Goal: Information Seeking & Learning: Learn about a topic

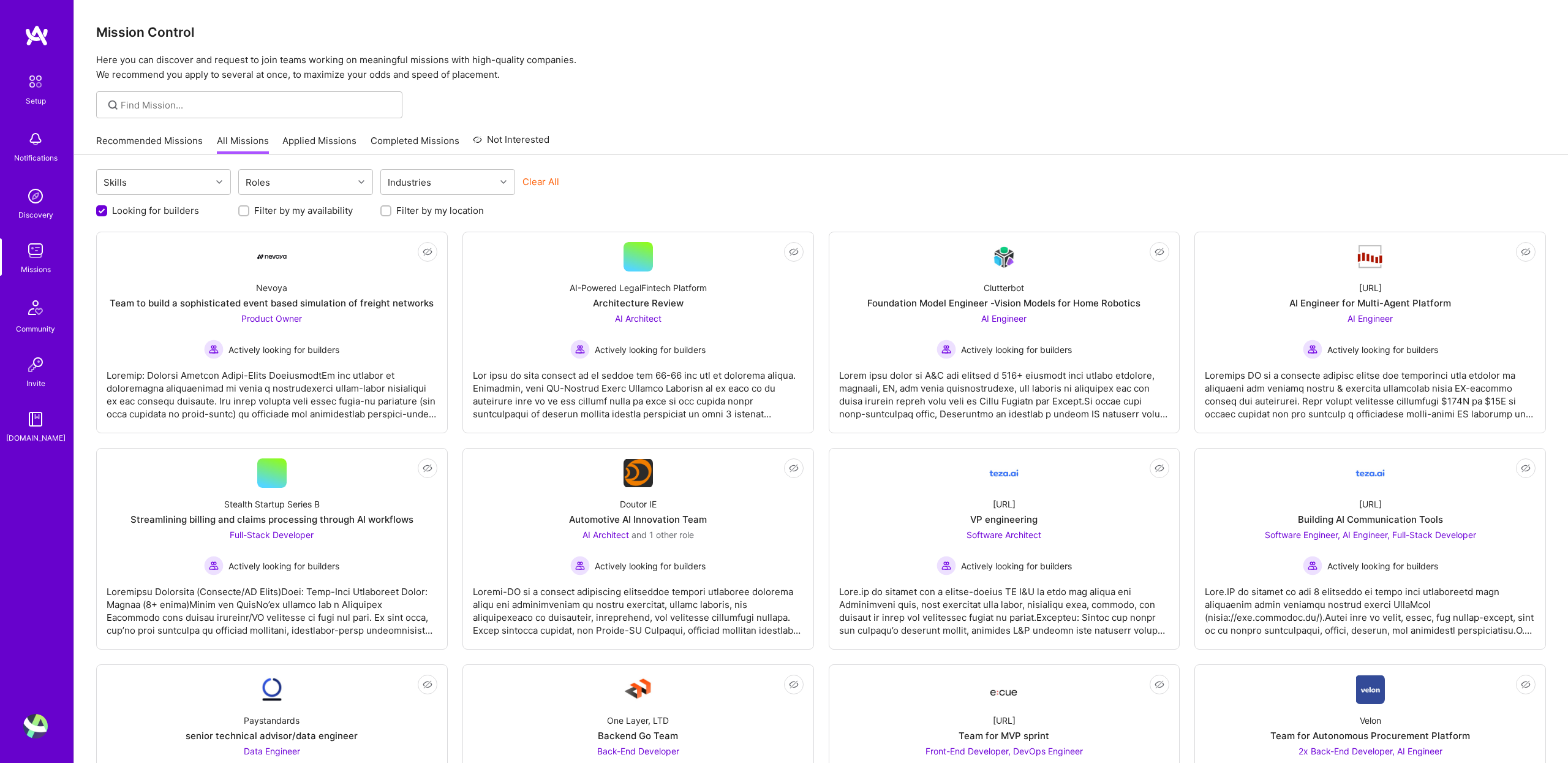
click at [151, 142] on link "Recommended Missions" at bounding box center [149, 144] width 107 height 20
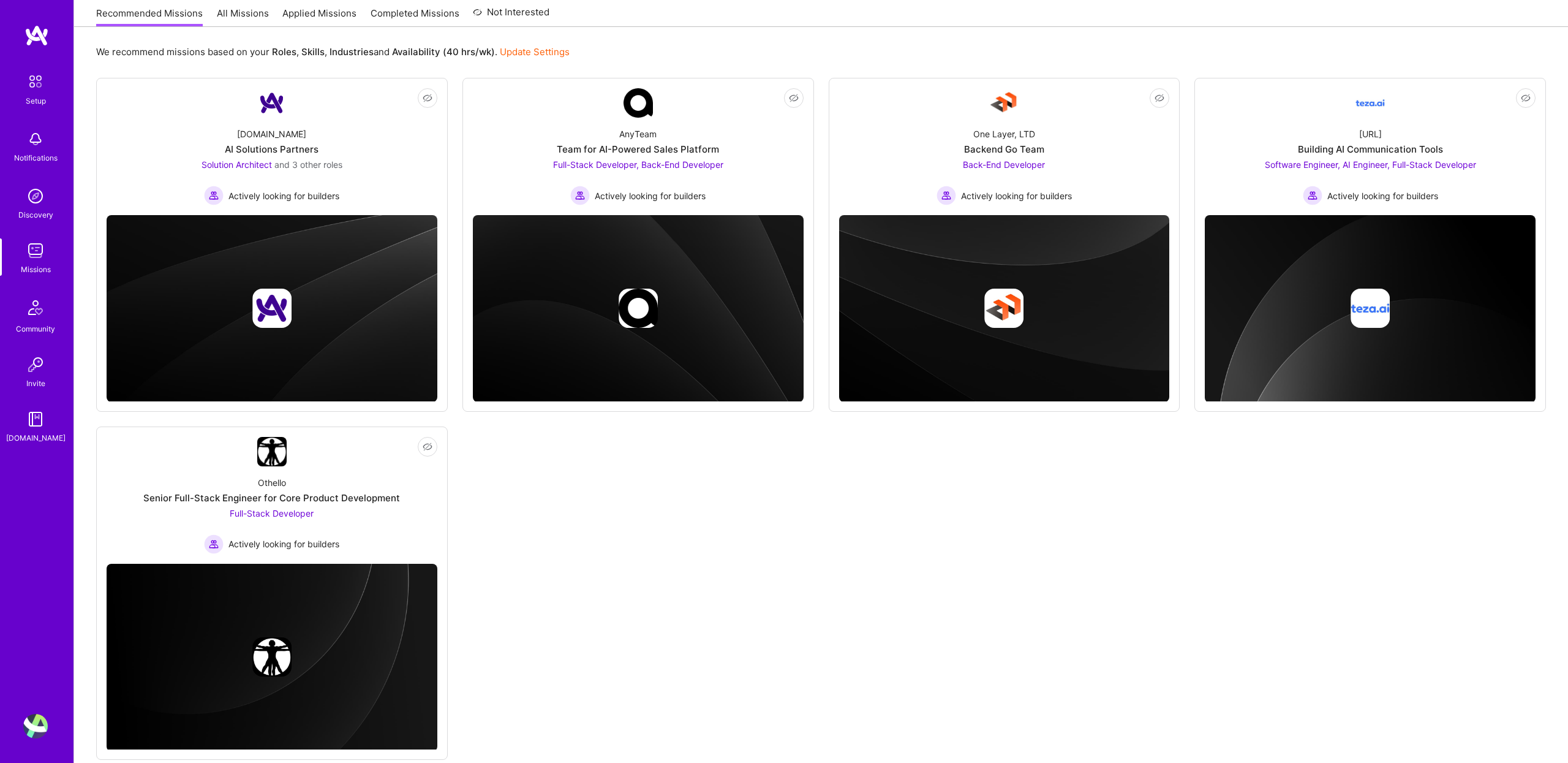
scroll to position [155, 0]
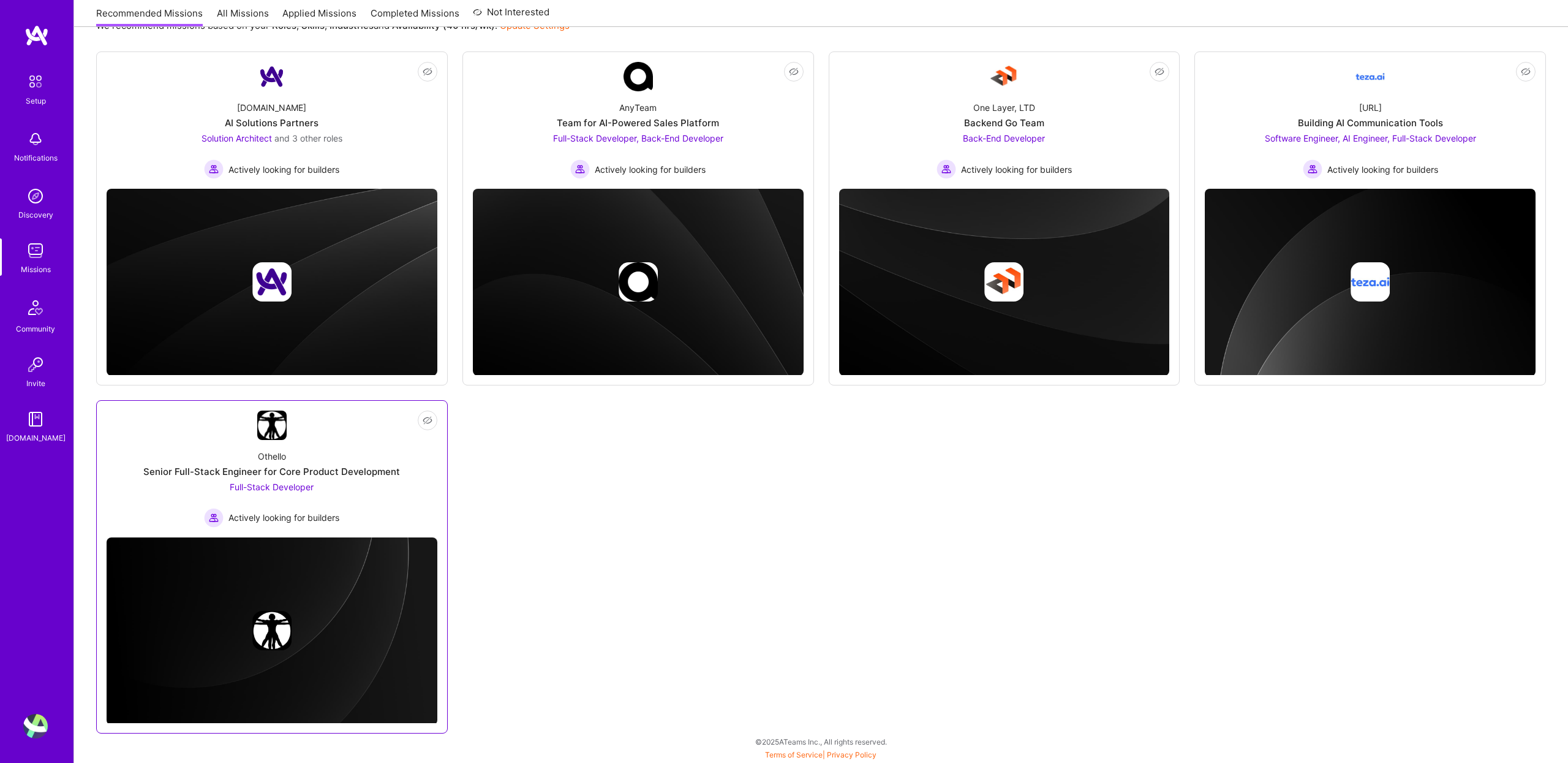
click at [299, 454] on div "Othello Senior Full-Stack Engineer for Core Product Development Full-Stack Deve…" at bounding box center [272, 483] width 331 height 87
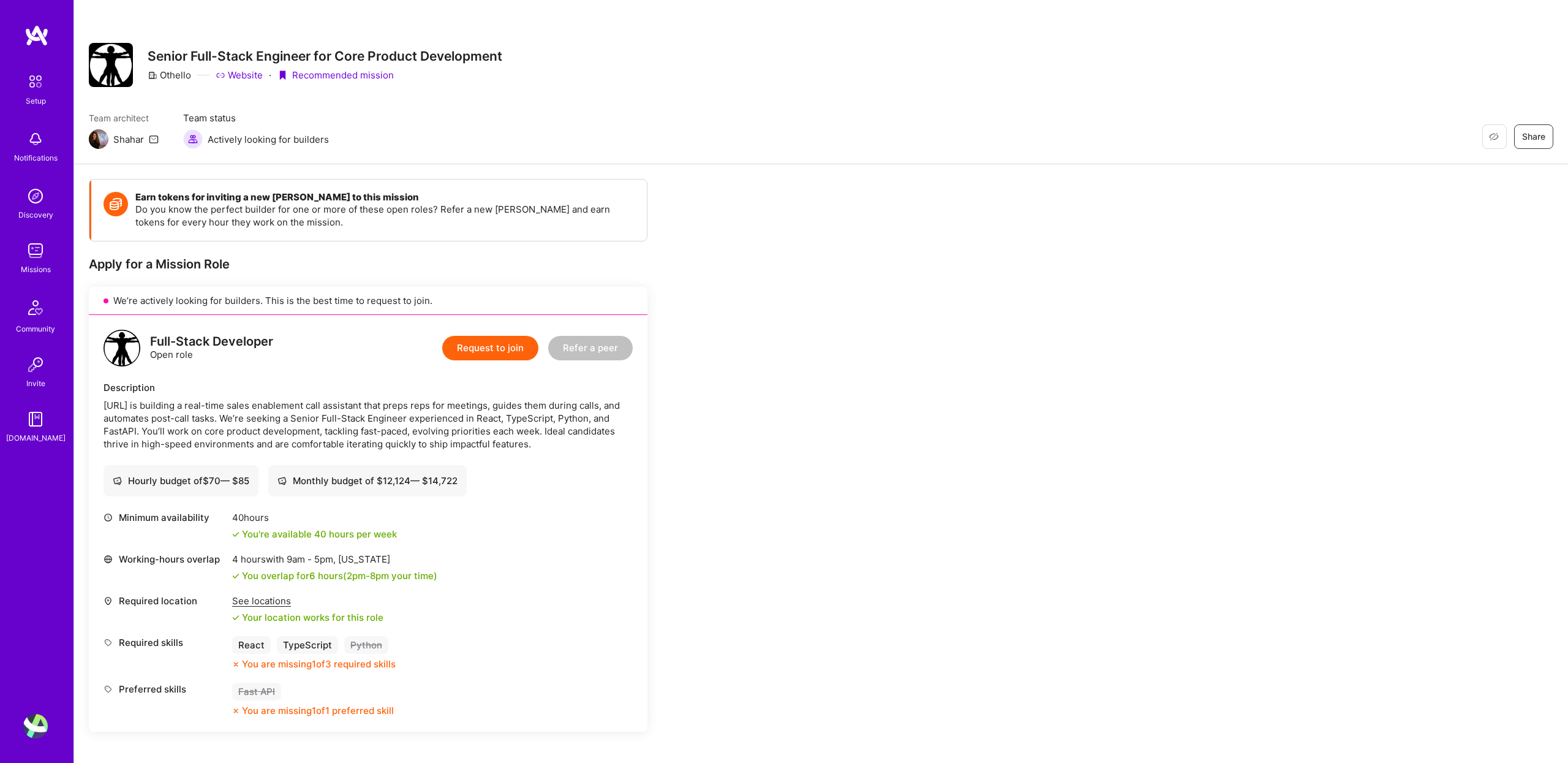
click at [39, 36] on img at bounding box center [37, 35] width 24 height 22
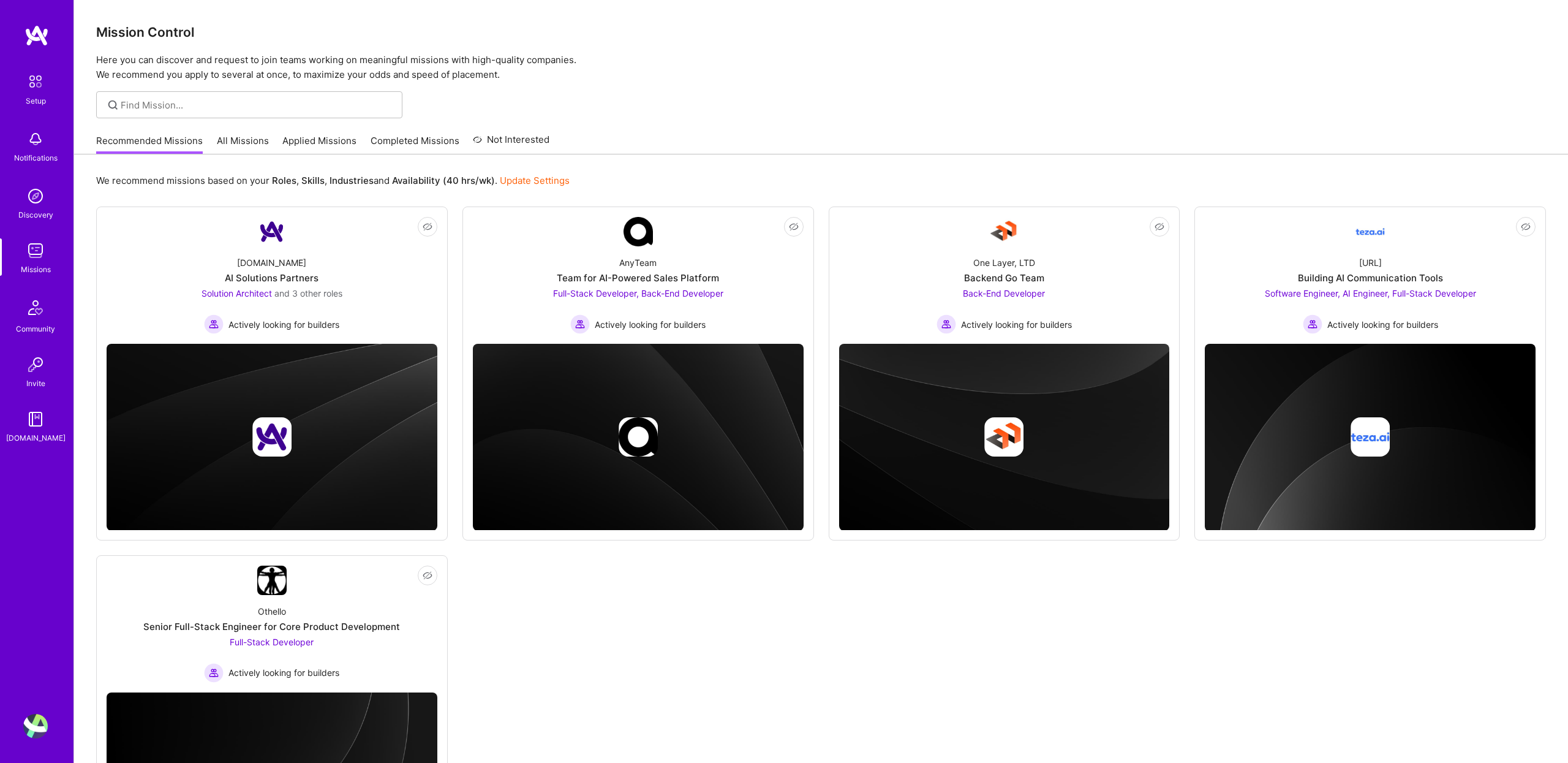
click at [680, 95] on div at bounding box center [821, 104] width 1494 height 27
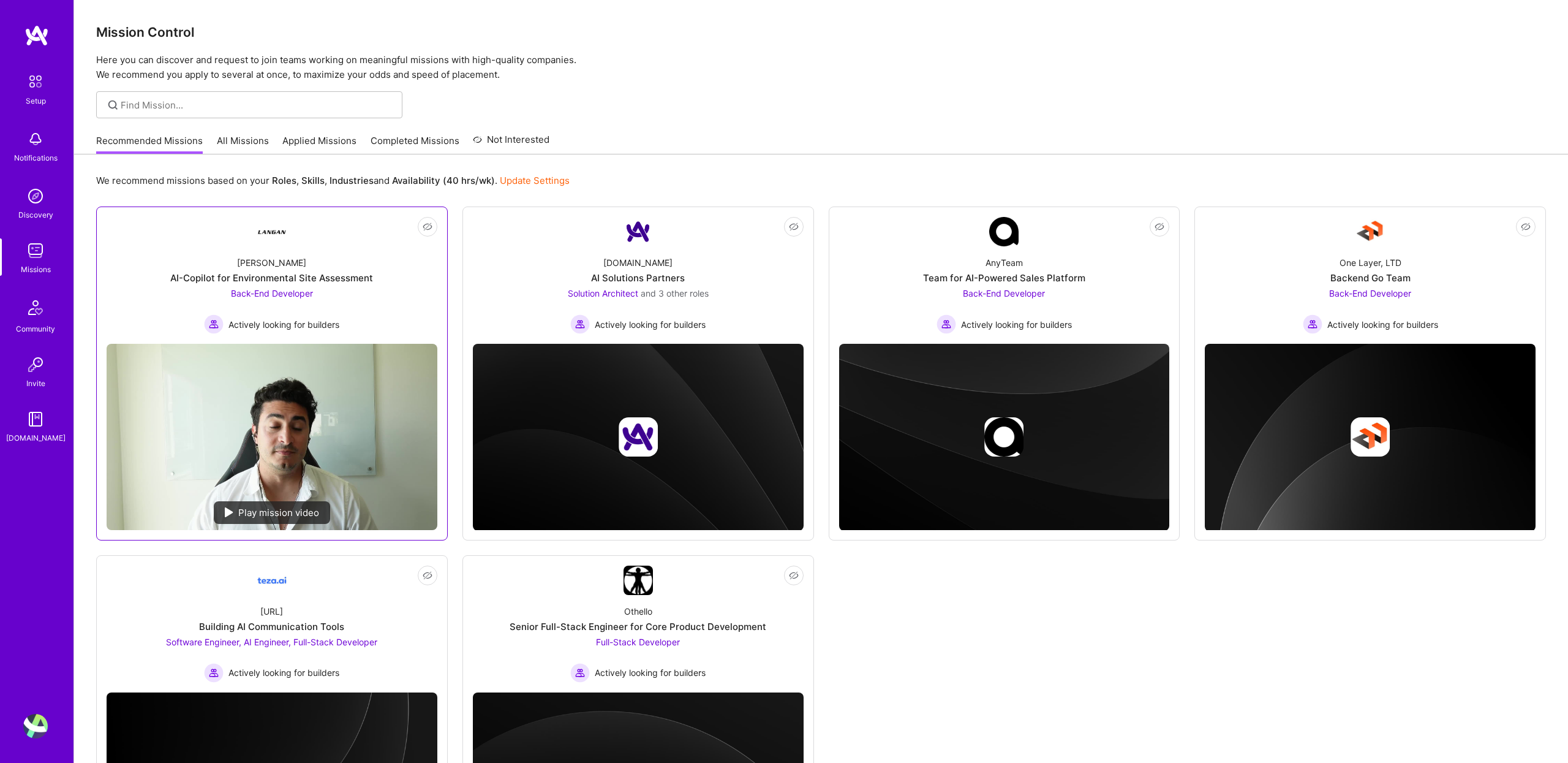
click at [343, 261] on div "Langan AI-Copilot for Environmental Site Assessment Back-End Developer Actively…" at bounding box center [272, 290] width 331 height 87
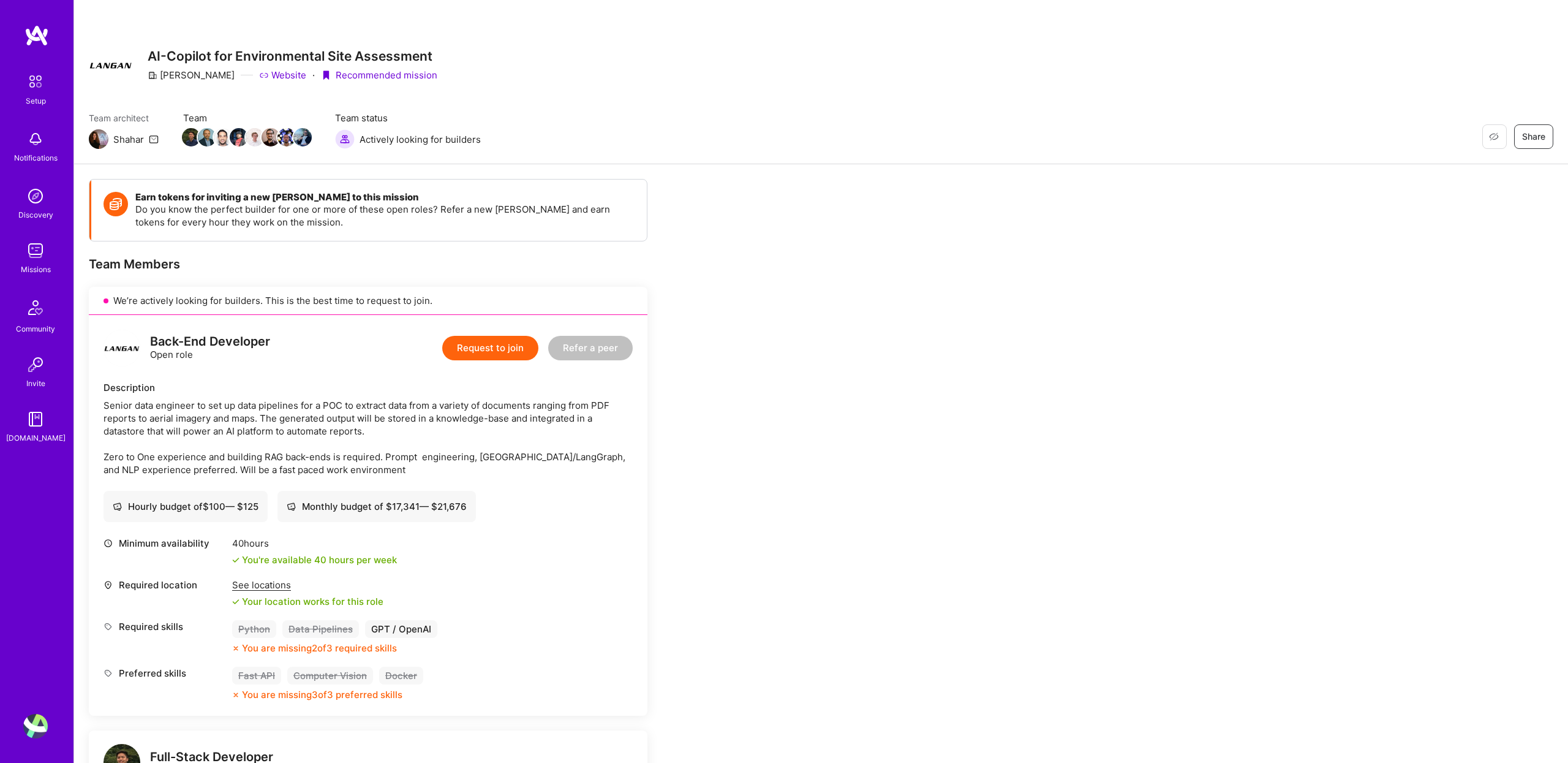
click at [676, 61] on div "Restore Not Interested Share AI-Copilot for Environmental Site Assessment Langa…" at bounding box center [821, 65] width 1465 height 44
